Goal: Find contact information: Find contact information

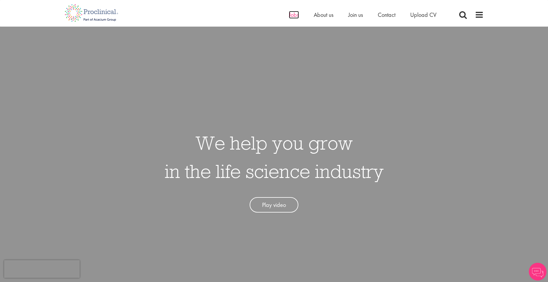
click at [290, 15] on span "Jobs" at bounding box center [294, 15] width 10 height 8
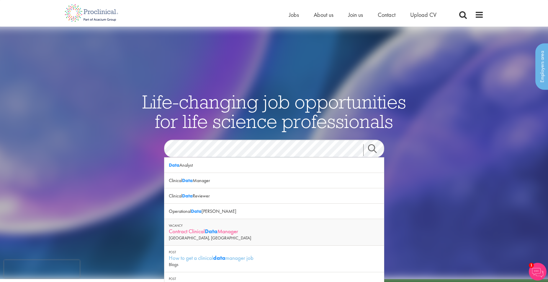
click at [190, 231] on div "Contract Clinical Data Manager" at bounding box center [274, 230] width 211 height 7
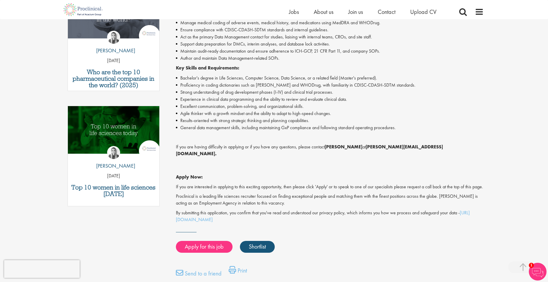
scroll to position [207, 0]
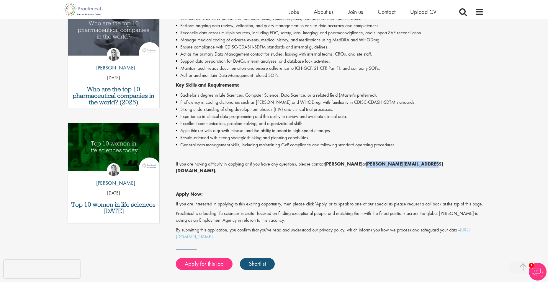
drag, startPoint x: 428, startPoint y: 164, endPoint x: 368, endPoint y: 164, distance: 60.5
click at [368, 164] on strong "[PERSON_NAME][EMAIL_ADDRESS][DOMAIN_NAME]." at bounding box center [309, 167] width 267 height 13
copy strong "[PERSON_NAME][EMAIL_ADDRESS][DOMAIN_NAME]"
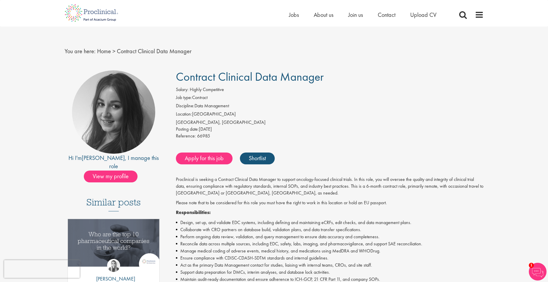
scroll to position [0, 0]
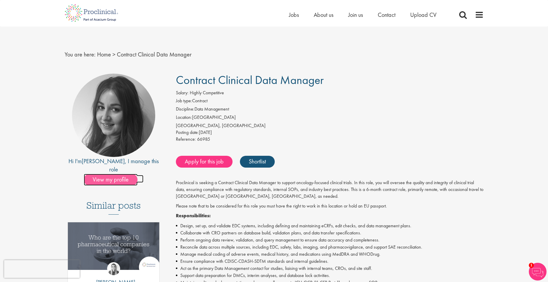
click at [125, 174] on span "View my profile" at bounding box center [111, 180] width 54 height 12
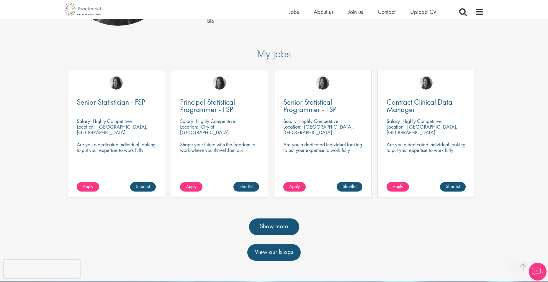
scroll to position [148, 0]
click at [279, 222] on link "Show more" at bounding box center [274, 226] width 50 height 17
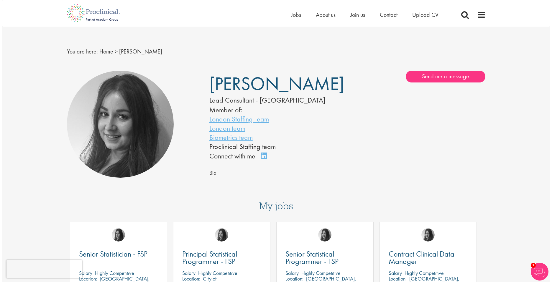
scroll to position [0, 0]
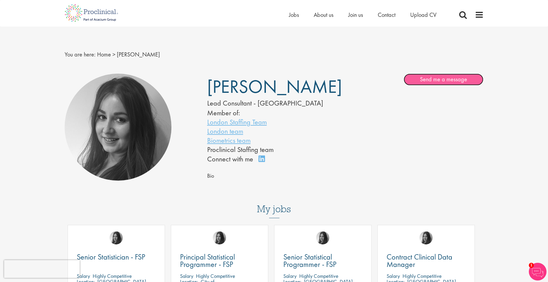
click at [432, 78] on link "Send me a message" at bounding box center [444, 79] width 80 height 12
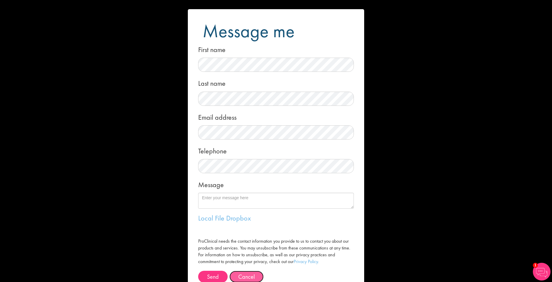
click at [243, 275] on button "Cancel" at bounding box center [247, 276] width 34 height 12
